Goal: Task Accomplishment & Management: Manage account settings

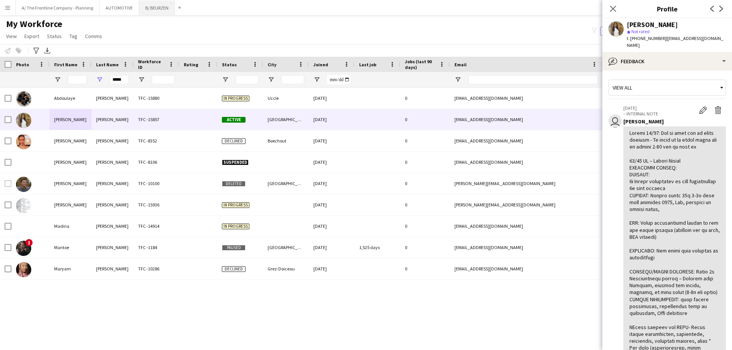
click at [148, 10] on button "B/ BEURZEN Close" at bounding box center [157, 7] width 36 height 15
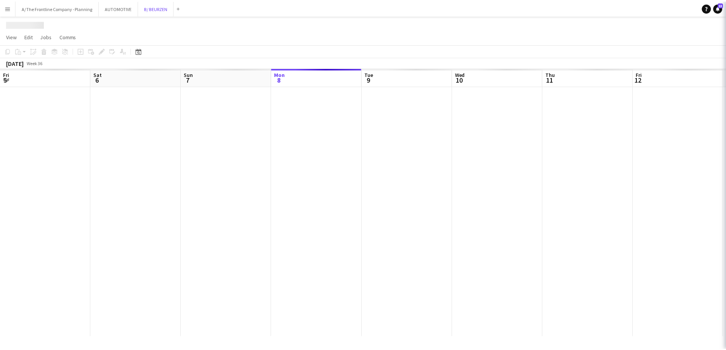
scroll to position [0, 182]
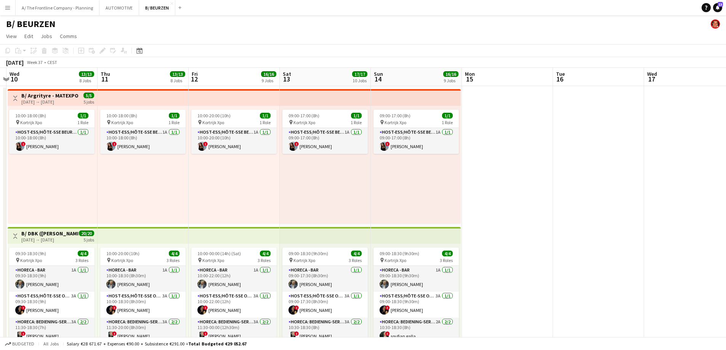
drag, startPoint x: 483, startPoint y: 192, endPoint x: 217, endPoint y: 174, distance: 267.5
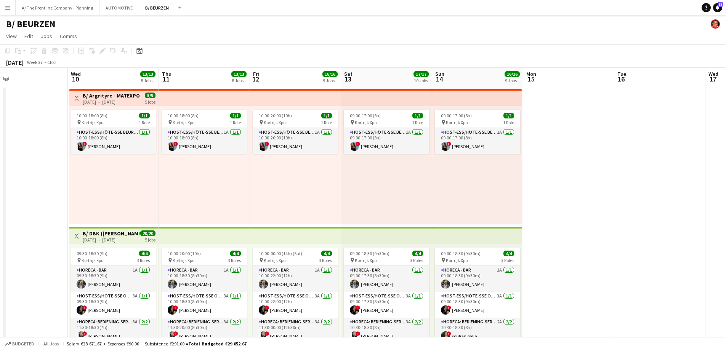
scroll to position [0, 170]
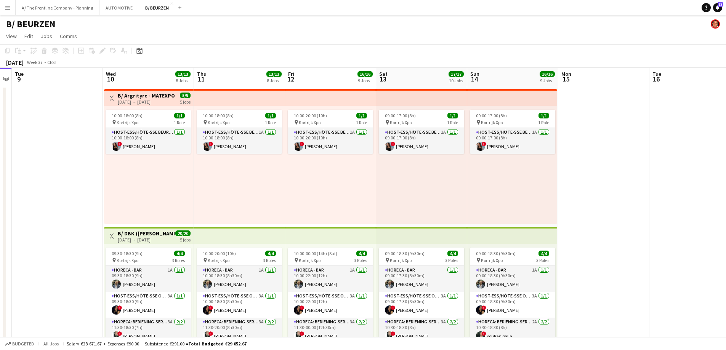
drag, startPoint x: 252, startPoint y: 185, endPoint x: 328, endPoint y: 174, distance: 77.0
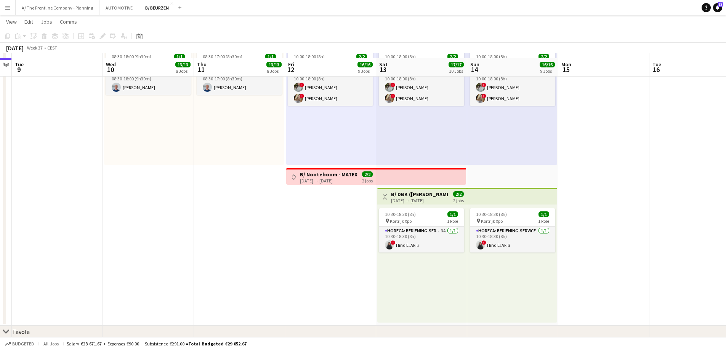
scroll to position [1029, 0]
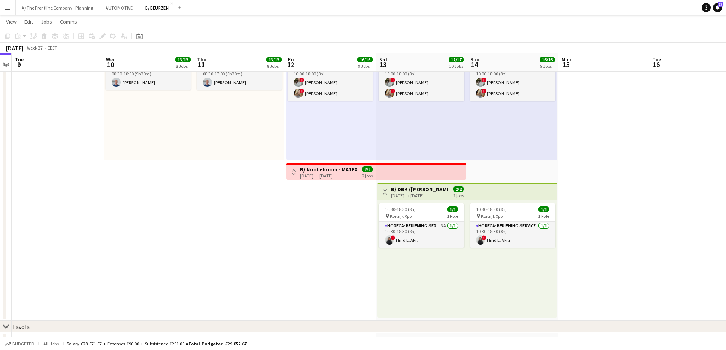
click at [294, 172] on app-icon "Toggle View" at bounding box center [293, 172] width 5 height 5
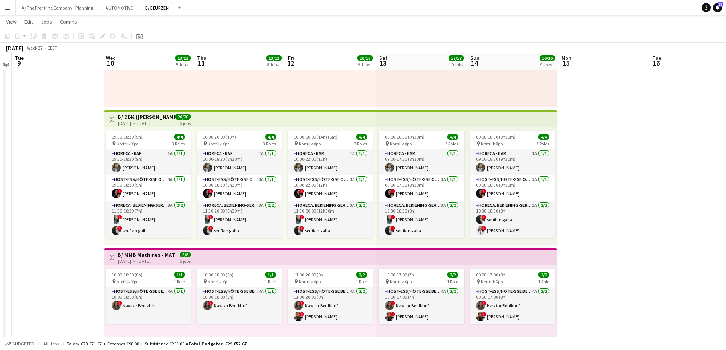
scroll to position [114, 0]
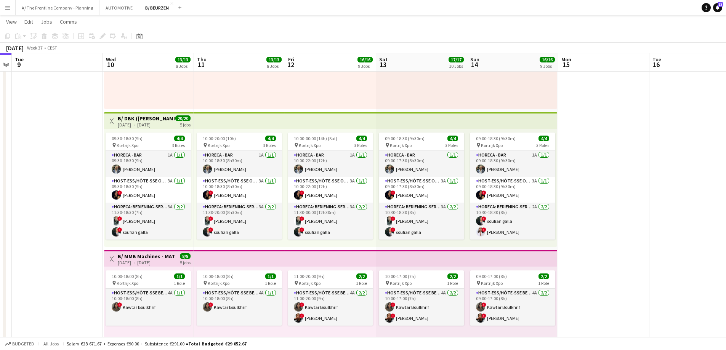
click at [130, 122] on div "[DATE] → [DATE]" at bounding box center [146, 125] width 57 height 6
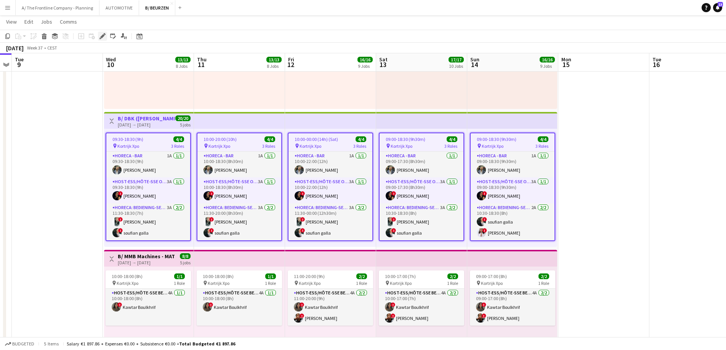
click at [104, 37] on icon "Edit" at bounding box center [103, 36] width 6 height 6
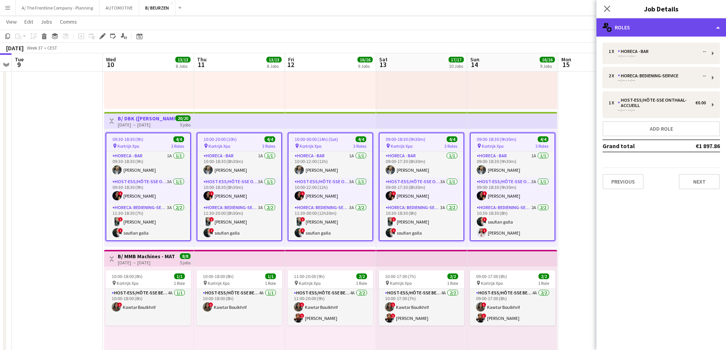
click at [662, 32] on div "multiple-users-add Roles" at bounding box center [662, 27] width 130 height 18
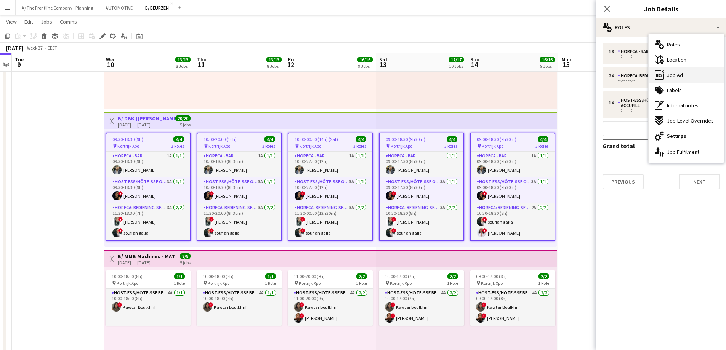
click at [676, 77] on span "Job Ad" at bounding box center [675, 75] width 16 height 7
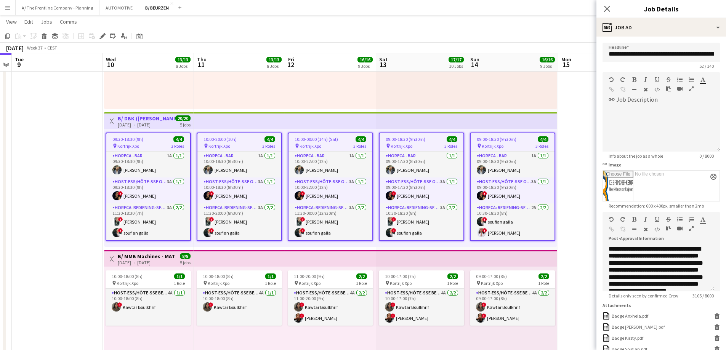
click at [689, 230] on icon "button" at bounding box center [691, 228] width 5 height 5
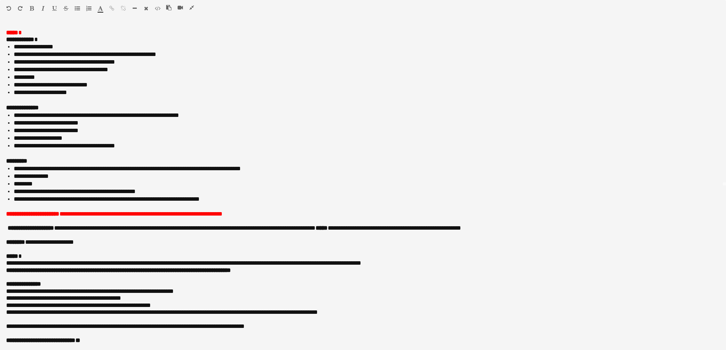
scroll to position [171, 0]
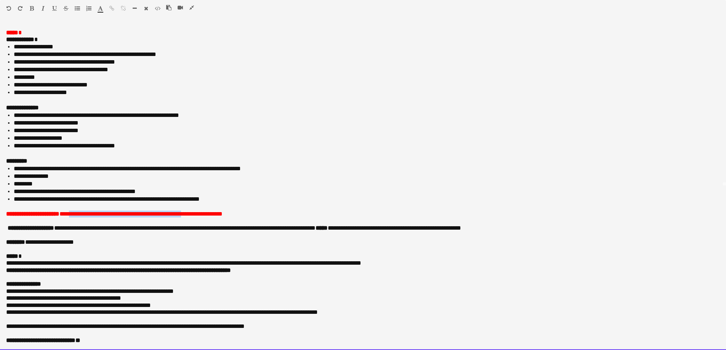
drag, startPoint x: 72, startPoint y: 215, endPoint x: 200, endPoint y: 217, distance: 127.7
click at [200, 217] on span "**********" at bounding box center [140, 214] width 163 height 6
click at [207, 217] on span "**********" at bounding box center [140, 214] width 163 height 6
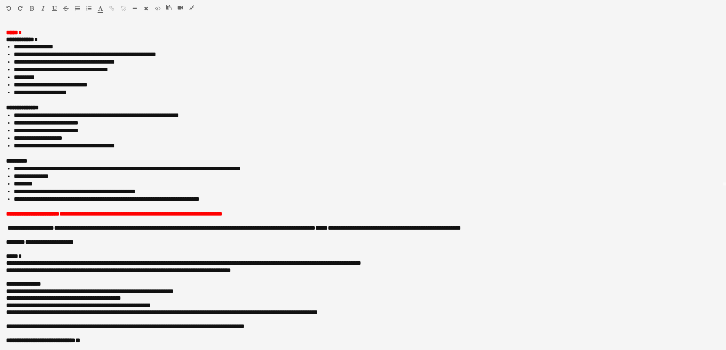
click at [193, 8] on icon "button" at bounding box center [191, 7] width 5 height 5
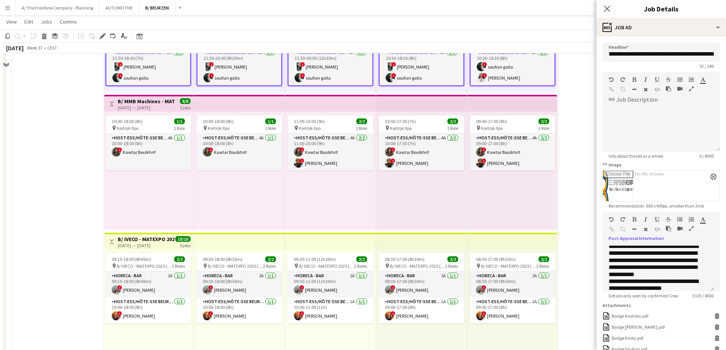
scroll to position [152, 0]
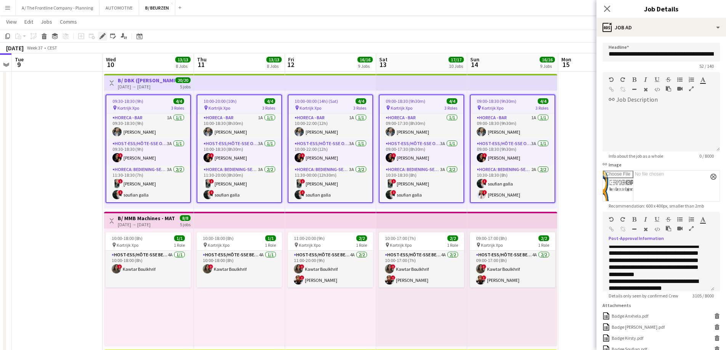
click at [102, 36] on icon at bounding box center [102, 36] width 4 height 4
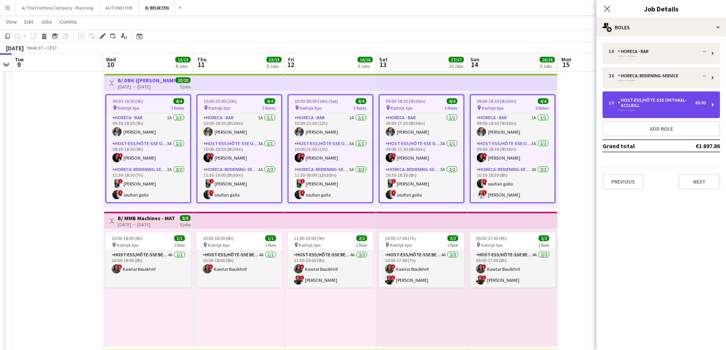
click at [648, 100] on div "Host-ess/Hôte-sse Onthaal-Accueill" at bounding box center [657, 103] width 78 height 11
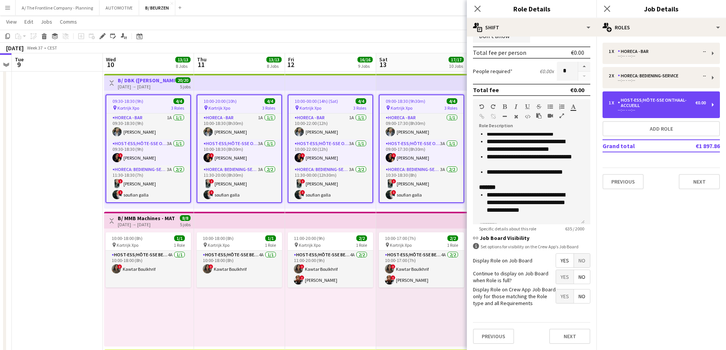
scroll to position [136, 0]
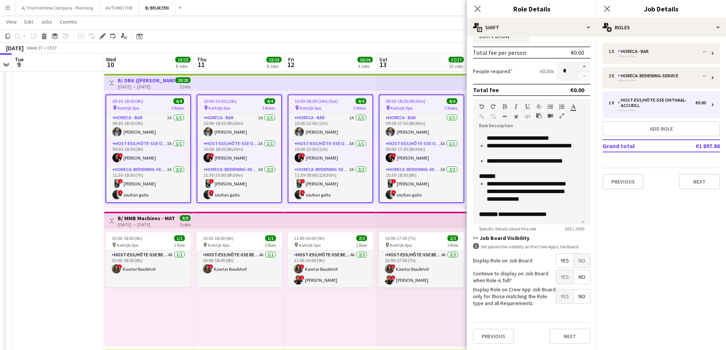
click at [161, 86] on div "[DATE] → [DATE]" at bounding box center [146, 87] width 57 height 6
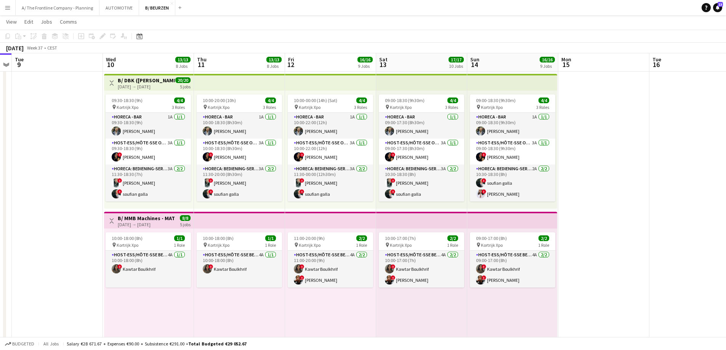
click at [161, 86] on div "[DATE] → [DATE]" at bounding box center [146, 87] width 57 height 6
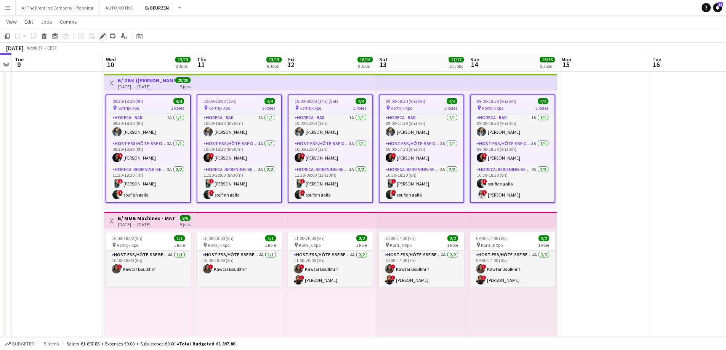
click at [102, 38] on icon "Edit" at bounding box center [103, 36] width 6 height 6
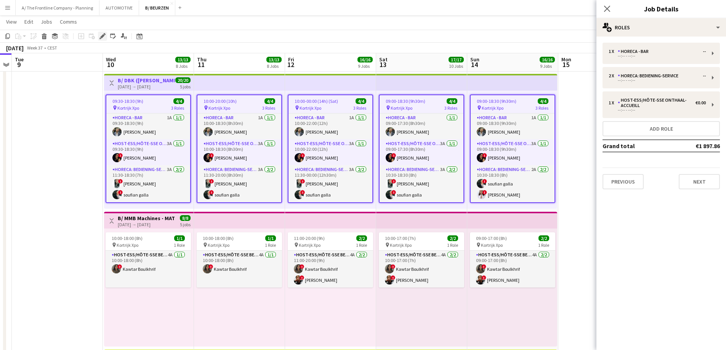
click at [101, 35] on icon "Edit" at bounding box center [103, 36] width 6 height 6
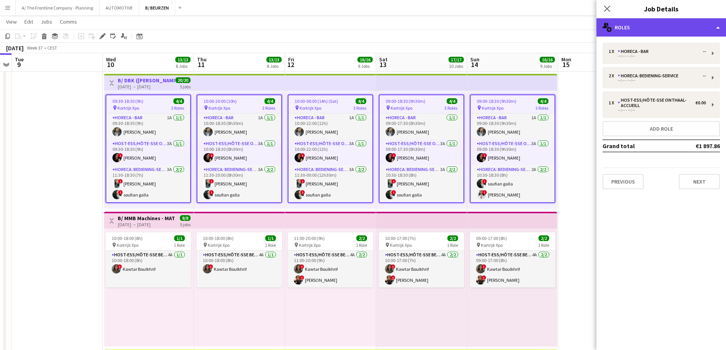
click at [682, 25] on div "multiple-users-add Roles" at bounding box center [662, 27] width 130 height 18
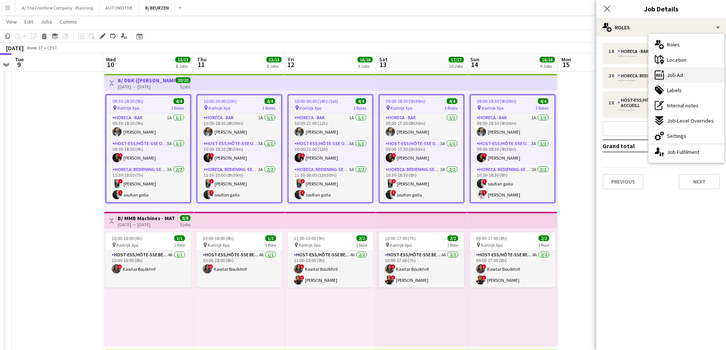
click at [680, 77] on span "Job Ad" at bounding box center [675, 75] width 16 height 7
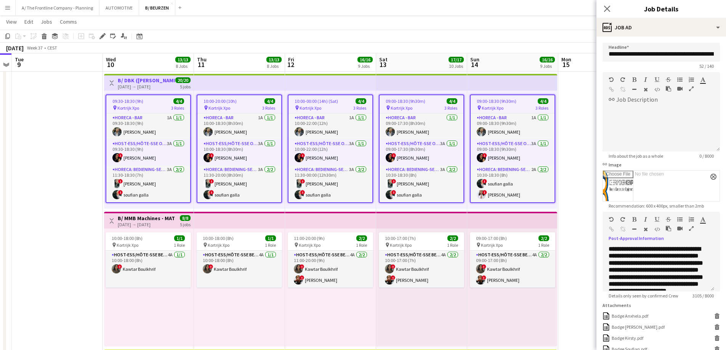
click at [691, 230] on icon "button" at bounding box center [691, 228] width 5 height 5
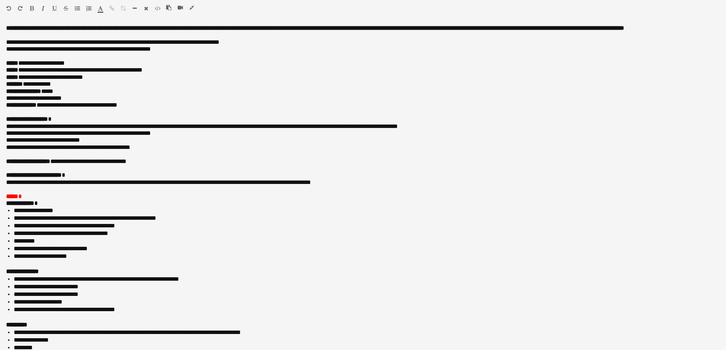
click at [191, 9] on icon "button" at bounding box center [191, 7] width 5 height 5
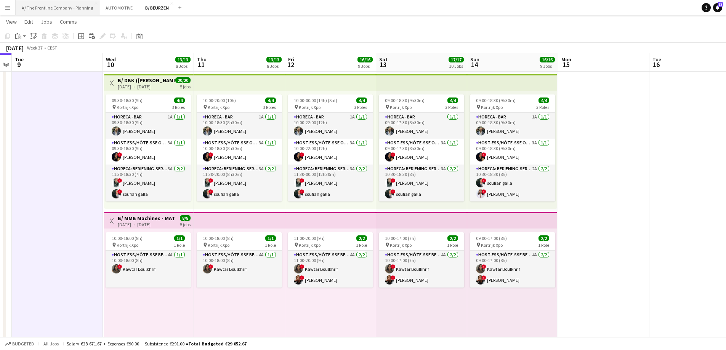
click at [74, 11] on button "A/ The Frontline Company - Planning Close" at bounding box center [58, 7] width 84 height 15
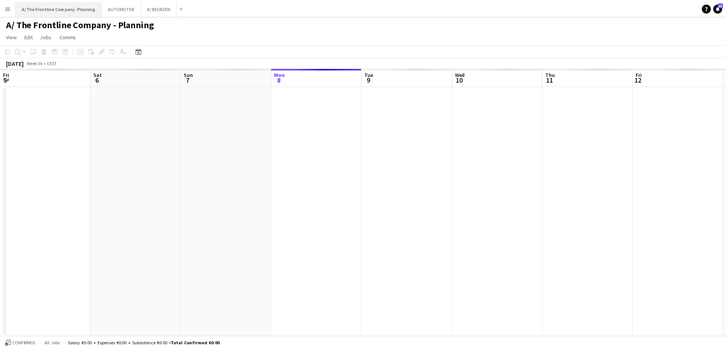
scroll to position [0, 182]
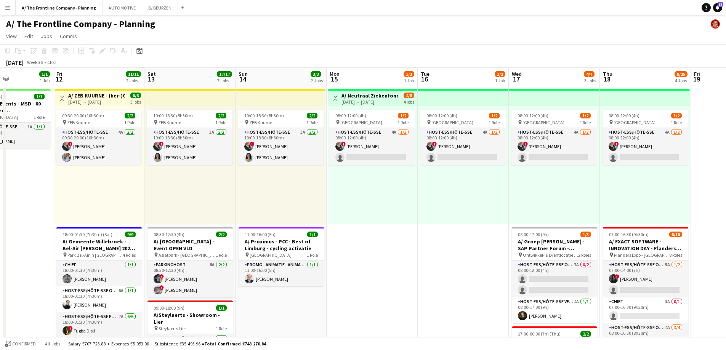
drag, startPoint x: 335, startPoint y: 170, endPoint x: 161, endPoint y: 148, distance: 175.9
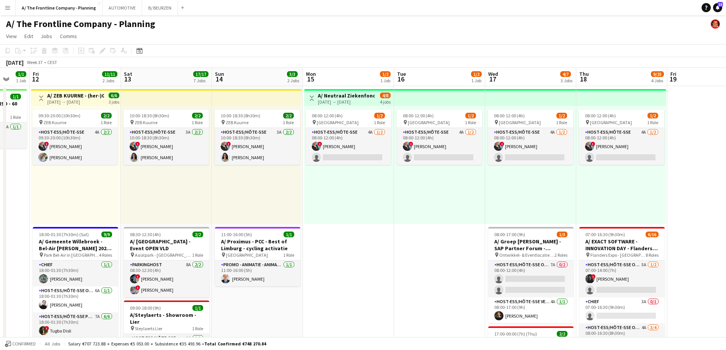
drag, startPoint x: 528, startPoint y: 187, endPoint x: 361, endPoint y: 179, distance: 166.4
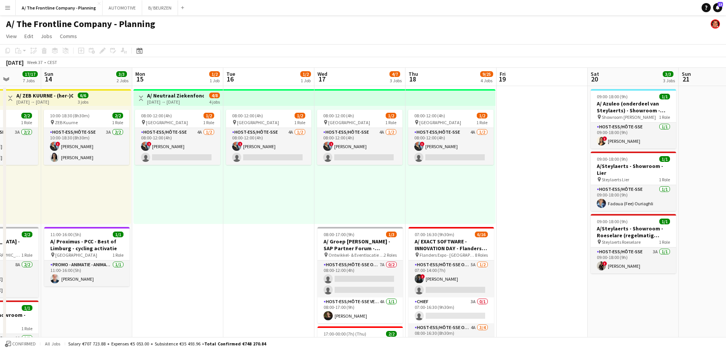
drag, startPoint x: 396, startPoint y: 183, endPoint x: 274, endPoint y: 180, distance: 121.3
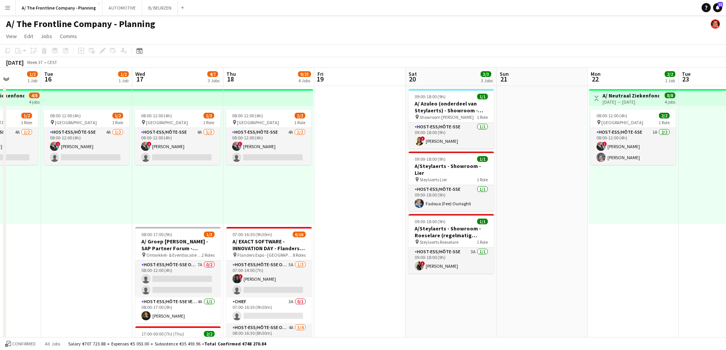
scroll to position [0, 273]
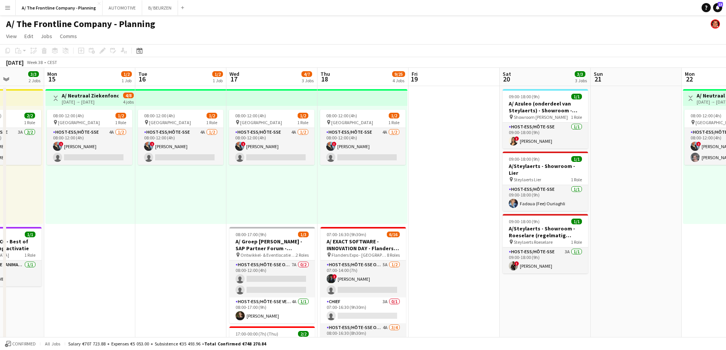
drag, startPoint x: 134, startPoint y: 192, endPoint x: 456, endPoint y: 180, distance: 322.0
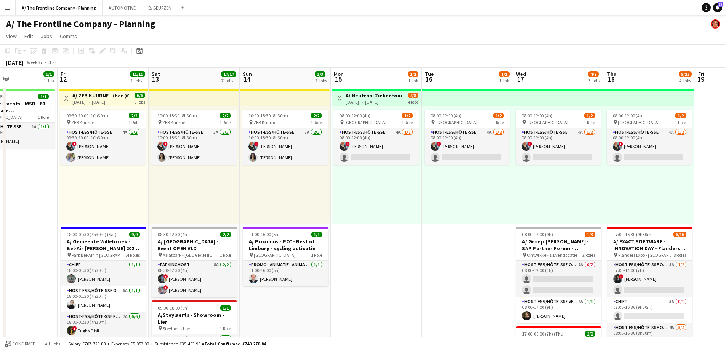
drag, startPoint x: 204, startPoint y: 185, endPoint x: 385, endPoint y: 186, distance: 181.5
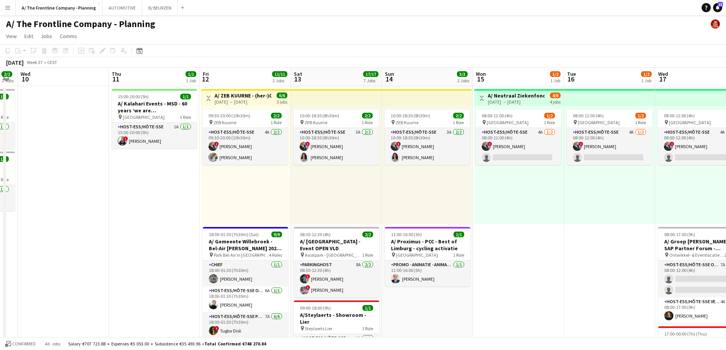
drag, startPoint x: 156, startPoint y: 184, endPoint x: 194, endPoint y: 184, distance: 38.5
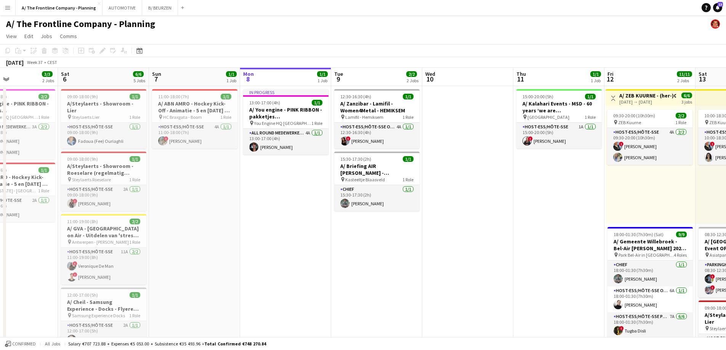
drag, startPoint x: 116, startPoint y: 181, endPoint x: 500, endPoint y: 188, distance: 384.7
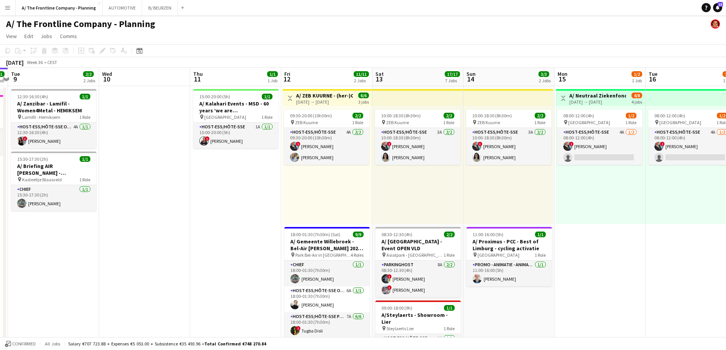
drag, startPoint x: 362, startPoint y: 213, endPoint x: 187, endPoint y: 205, distance: 175.6
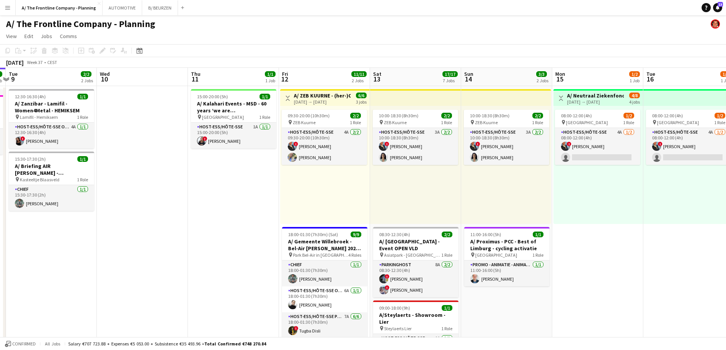
scroll to position [0, 280]
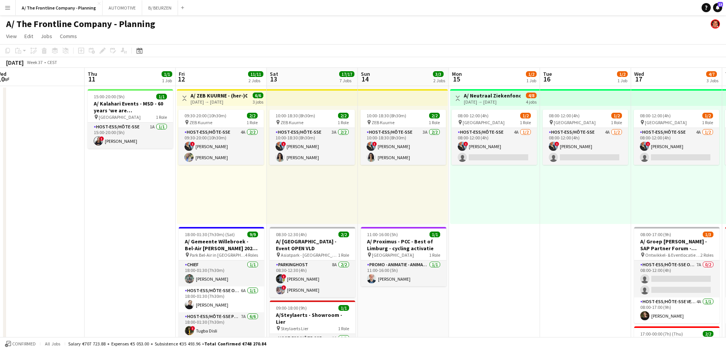
drag, startPoint x: 410, startPoint y: 198, endPoint x: 305, endPoint y: 187, distance: 106.2
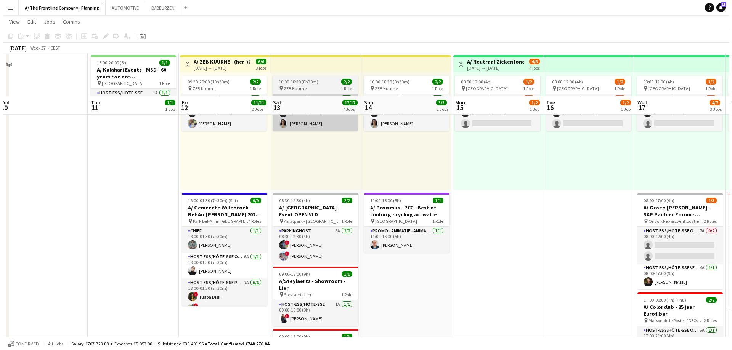
scroll to position [0, 0]
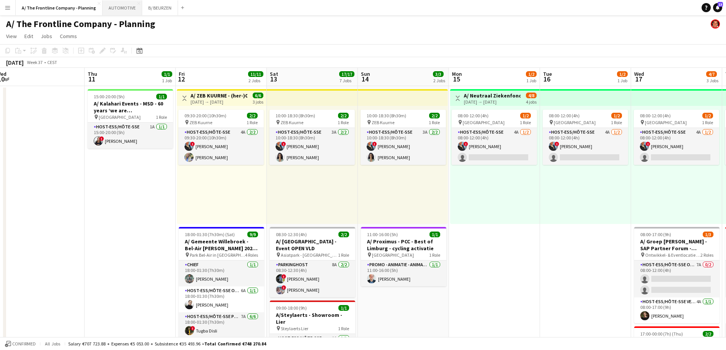
click at [120, 5] on button "AUTOMOTIVE Close" at bounding box center [123, 7] width 40 height 15
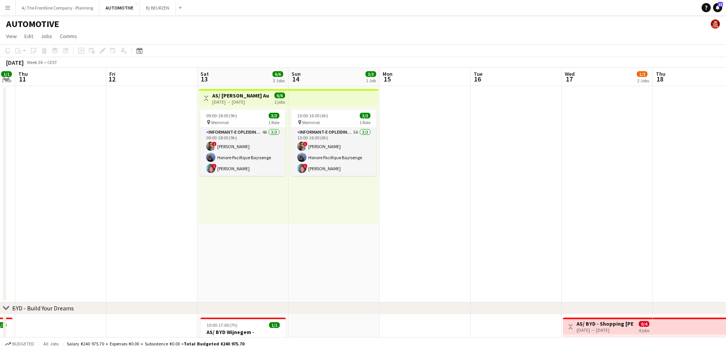
drag, startPoint x: 485, startPoint y: 203, endPoint x: 136, endPoint y: 176, distance: 350.3
click at [136, 176] on app-calendar-viewport "Mon 8 1/1 1 Job Tue 9 1/1 1 Job Wed 10 1/1 1 Job Thu 11 Fri 12 Sat 13 6/6 3 Job…" at bounding box center [363, 317] width 726 height 498
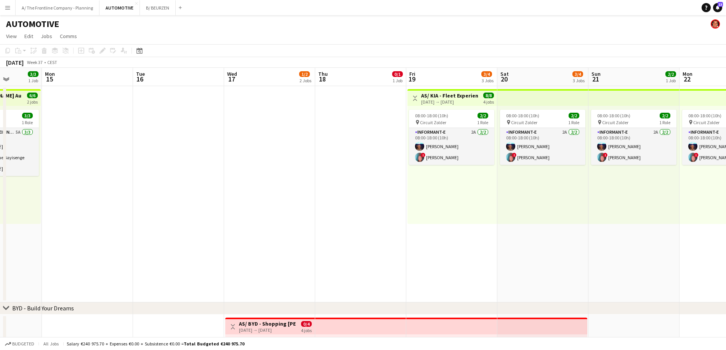
drag, startPoint x: 508, startPoint y: 238, endPoint x: 170, endPoint y: 224, distance: 338.0
click at [170, 224] on app-calendar-viewport "Fri 12 Sat 13 6/6 3 Jobs Sun 14 3/3 1 Job Mon 15 Tue 16 Wed 17 1/2 2 Jobs Thu 1…" at bounding box center [363, 317] width 726 height 498
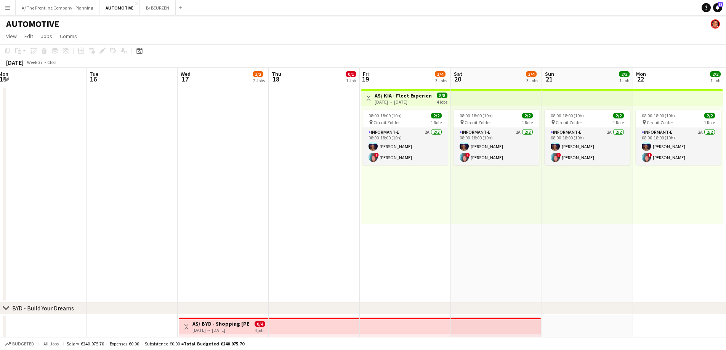
drag, startPoint x: 465, startPoint y: 226, endPoint x: 346, endPoint y: 226, distance: 118.6
click at [346, 226] on app-calendar-viewport "Fri 12 Sat 13 6/6 3 Jobs Sun 14 3/3 1 Job Mon 15 Tue 16 Wed 17 1/2 2 Jobs Thu 1…" at bounding box center [363, 317] width 726 height 498
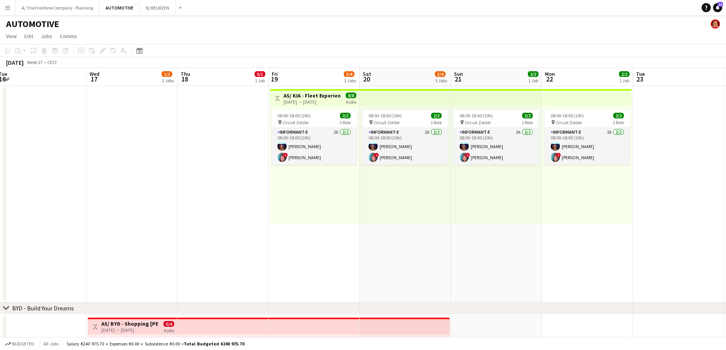
scroll to position [0, 280]
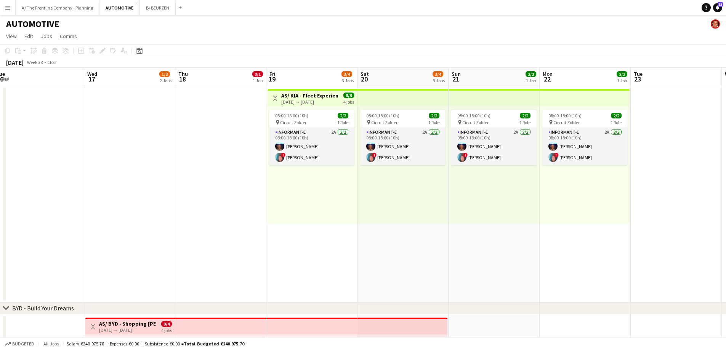
click at [351, 221] on div "08:00-18:00 (10h) 2/2 pin Circuit Zolder 1 Role Informant-e 2A [DATE] 08:00-18:…" at bounding box center [313, 165] width 90 height 118
